Goal: Navigation & Orientation: Find specific page/section

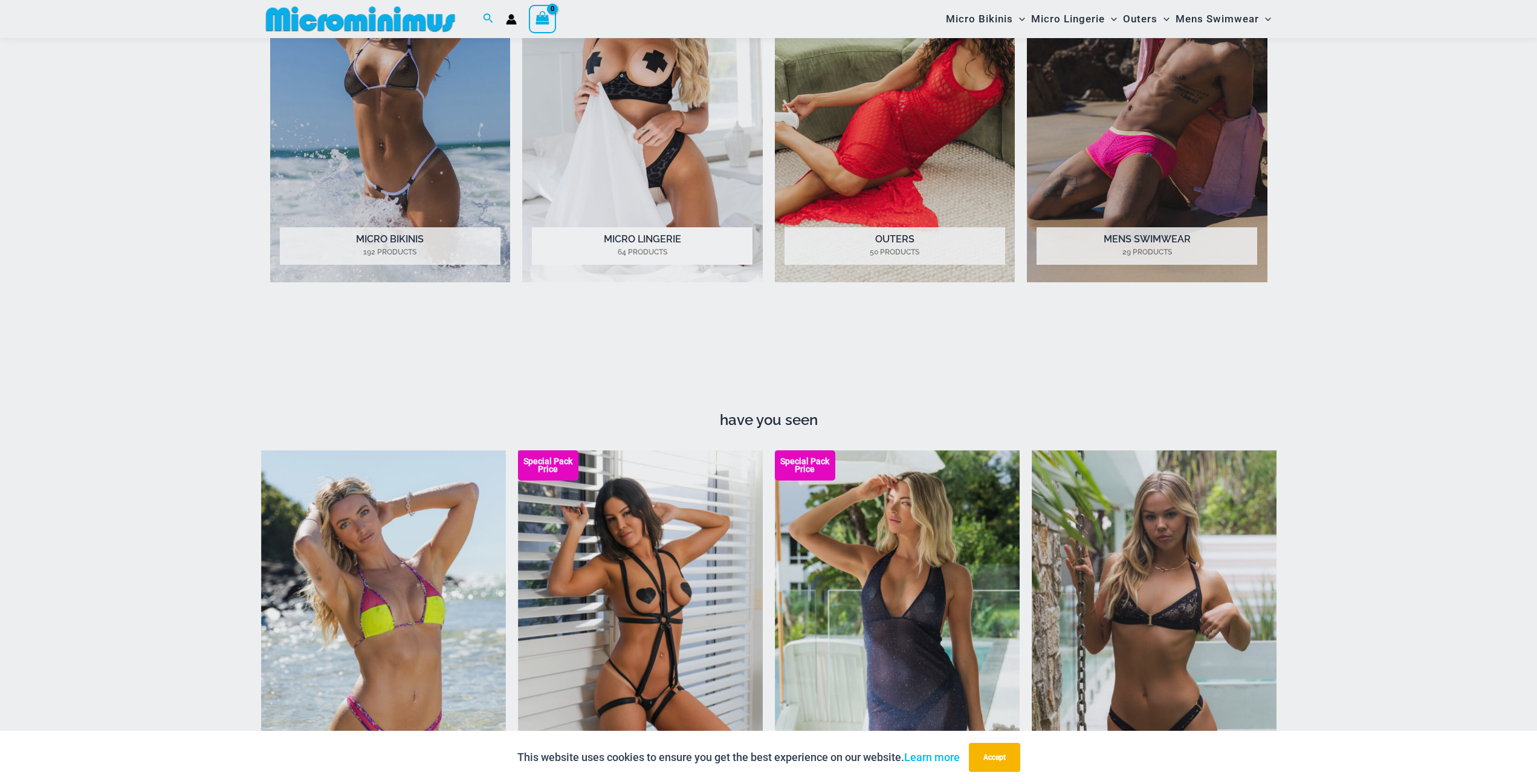
scroll to position [1500, 0]
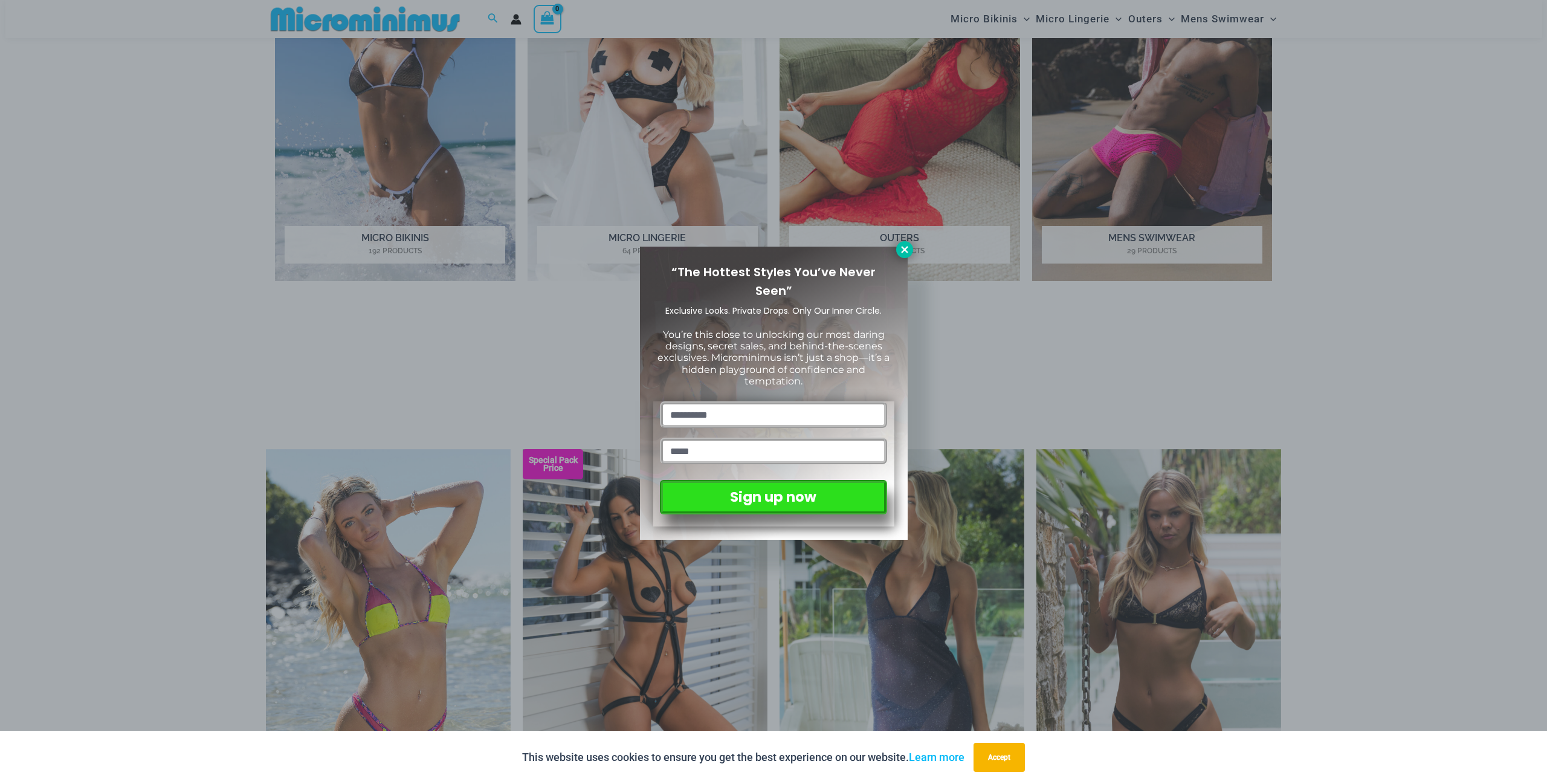
click at [905, 250] on icon at bounding box center [905, 249] width 6 height 6
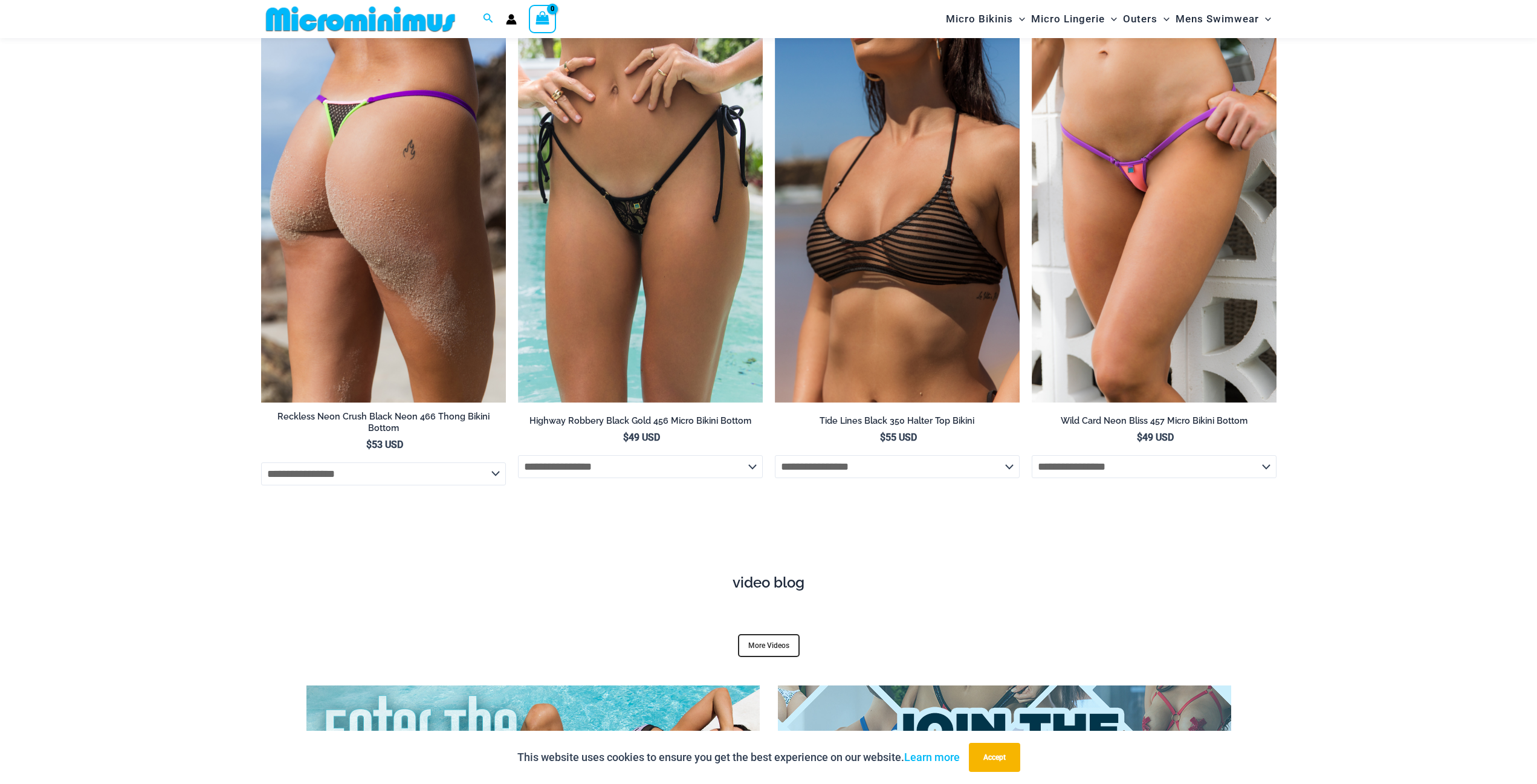
scroll to position [4642, 0]
